Goal: Check status: Check status

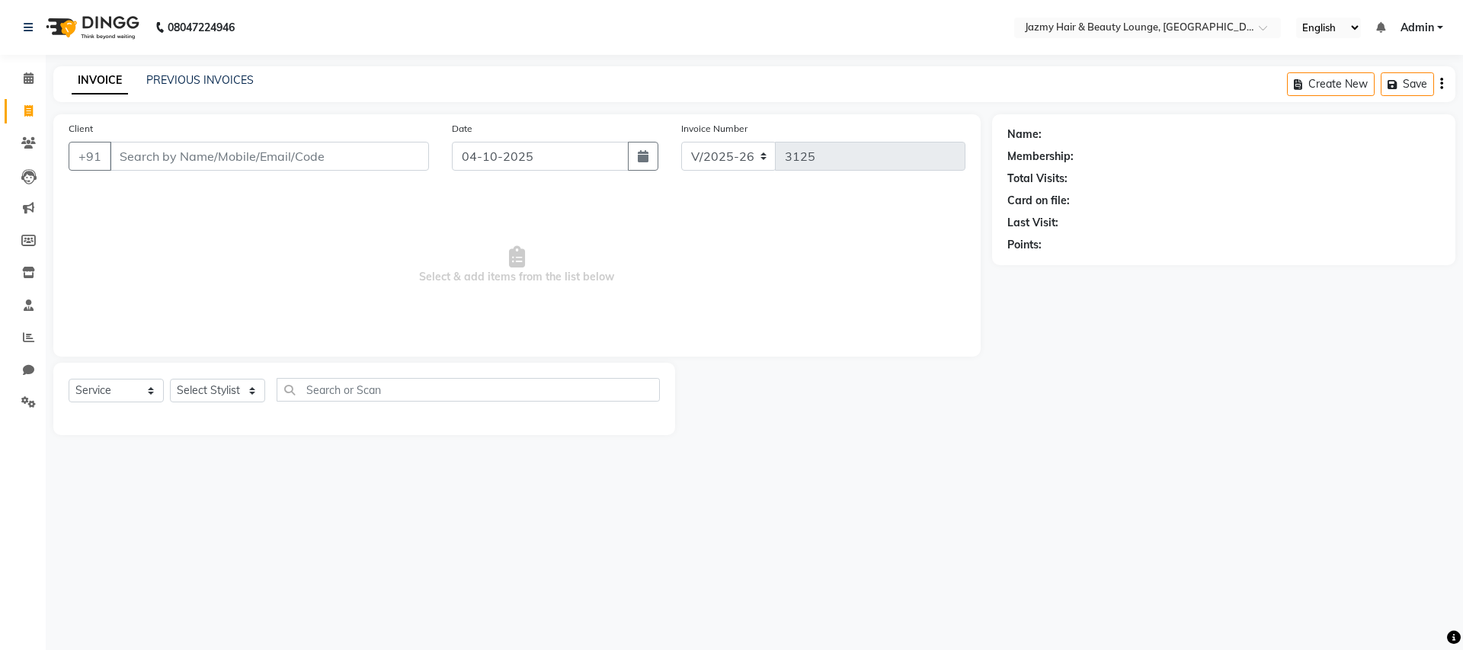
select select "759"
select select "service"
click at [205, 75] on link "PREVIOUS INVOICES" at bounding box center [199, 80] width 107 height 14
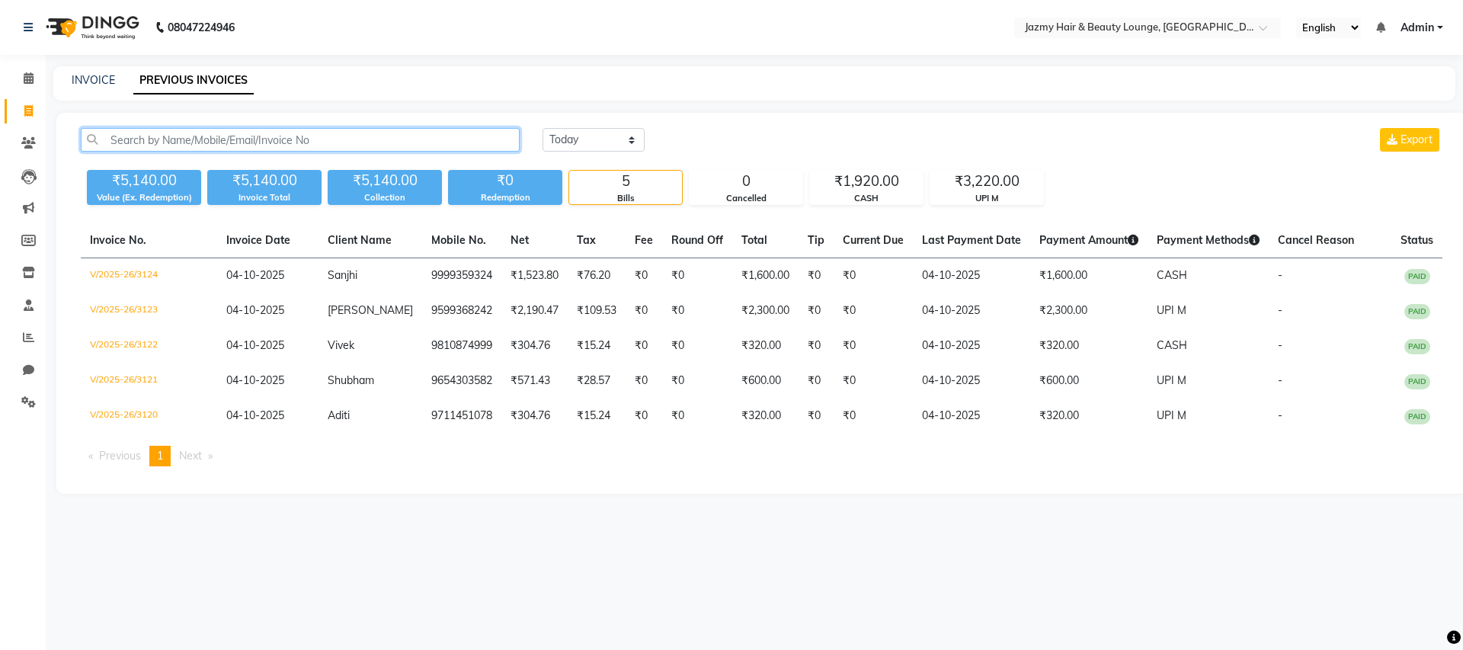
click at [388, 139] on input "text" at bounding box center [300, 140] width 439 height 24
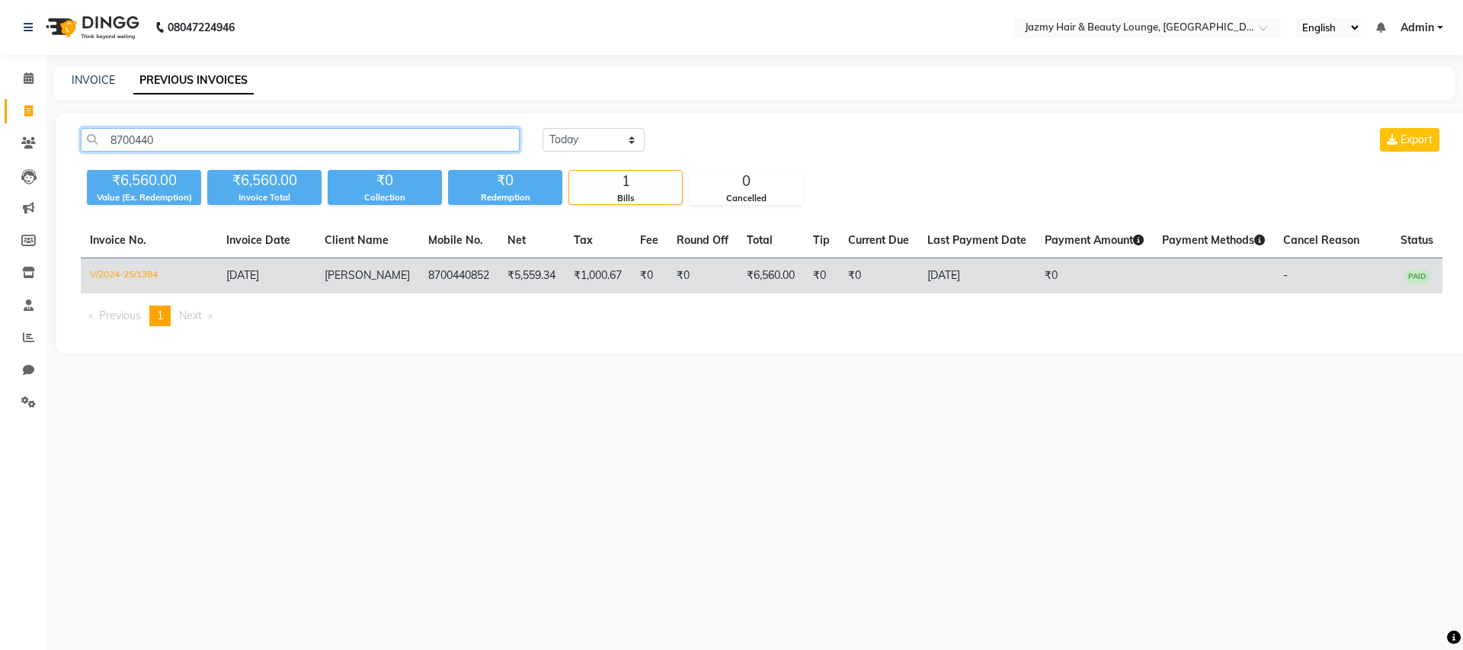
type input "8700440"
click at [742, 277] on td "₹6,560.00" at bounding box center [770, 276] width 66 height 36
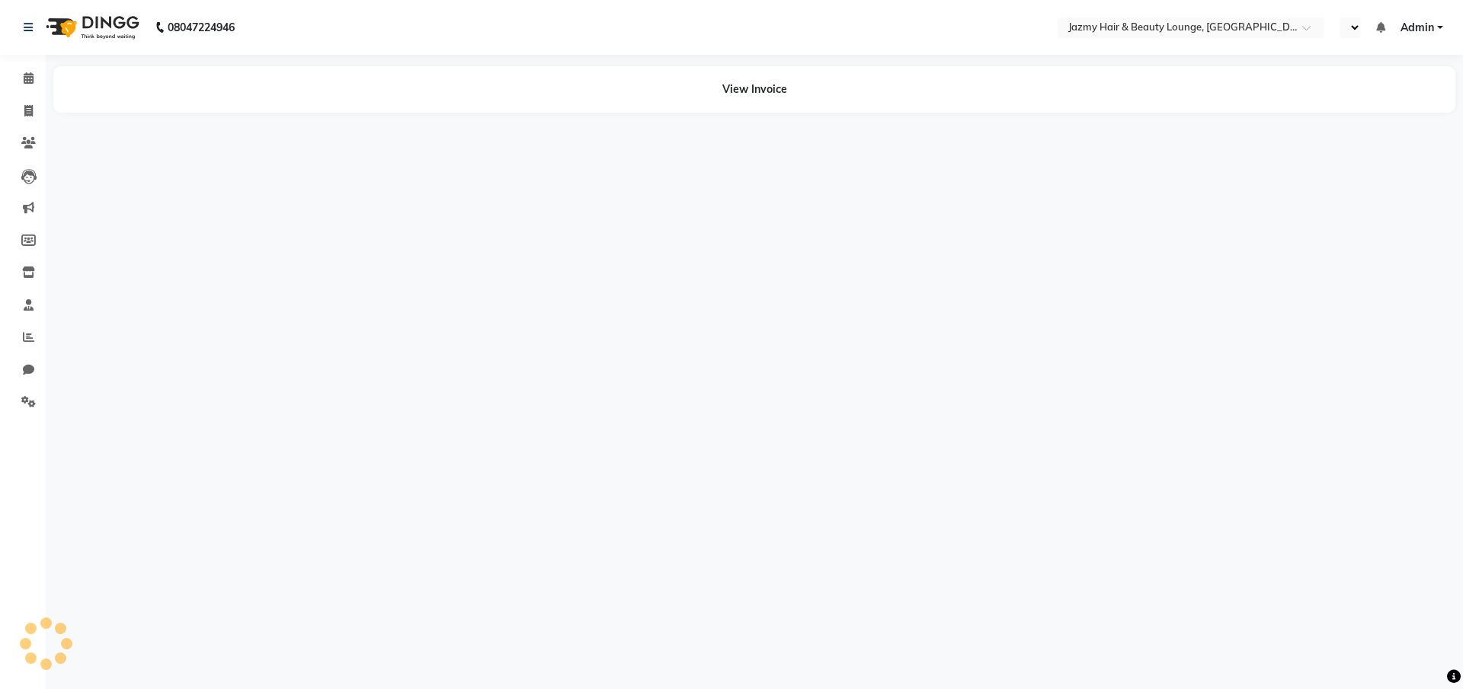
select select "en"
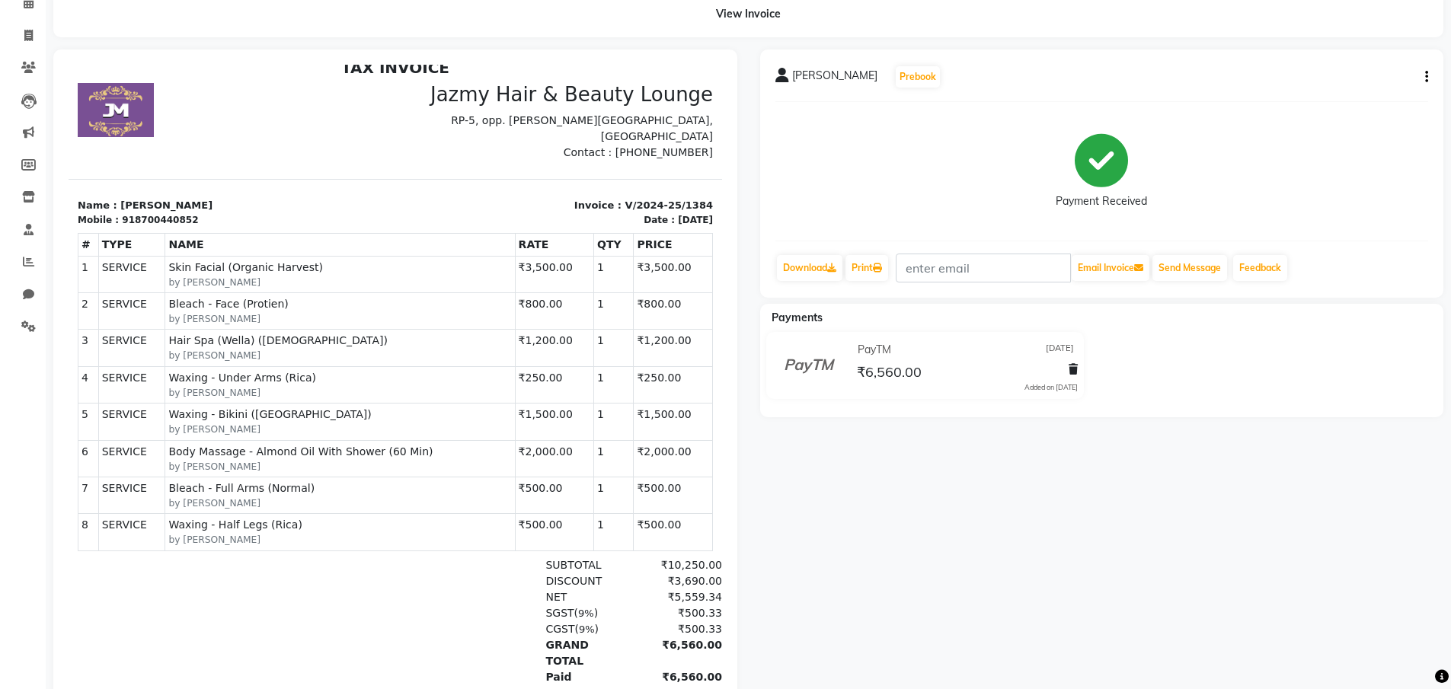
scroll to position [152, 0]
